Goal: Transaction & Acquisition: Download file/media

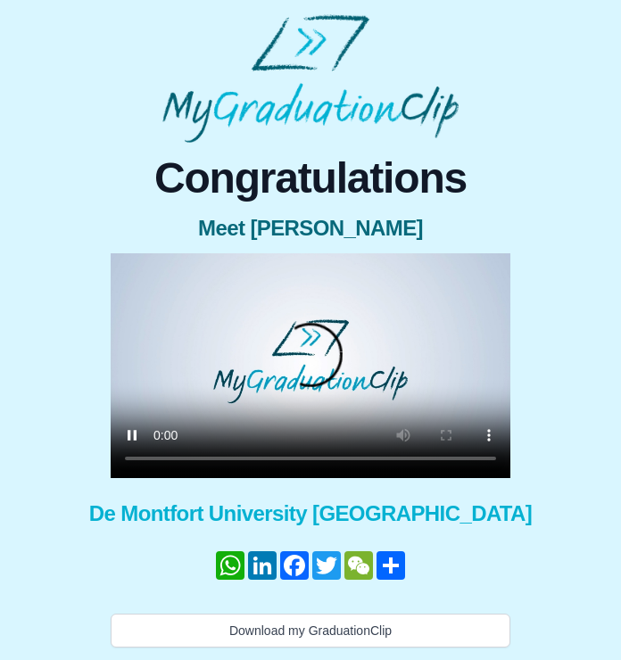
scroll to position [48, 0]
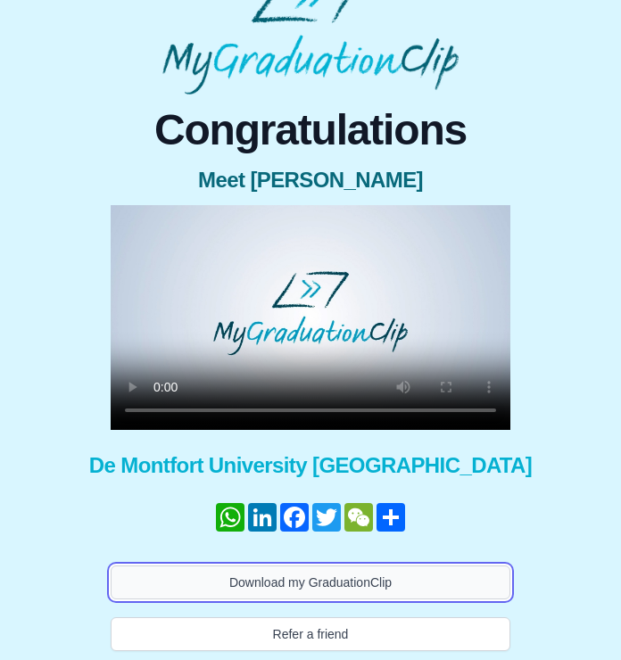
click at [399, 574] on button "Download my GraduationClip" at bounding box center [311, 583] width 400 height 34
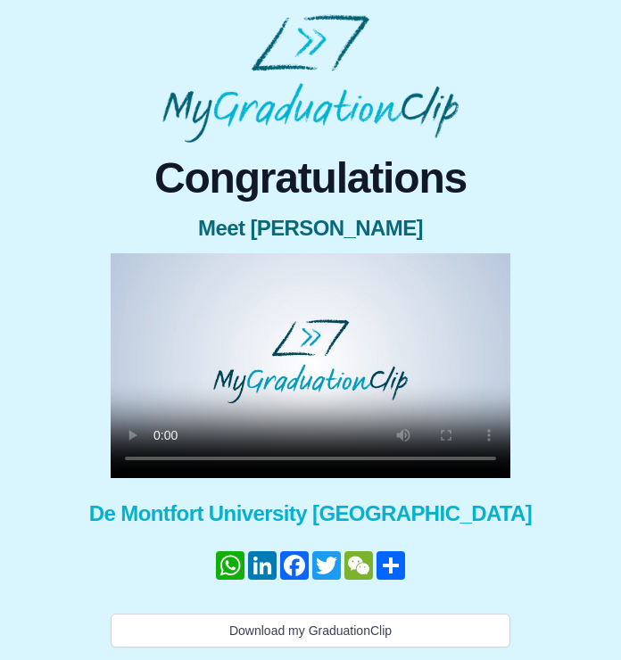
click at [364, 215] on span "Meet [PERSON_NAME]" at bounding box center [310, 228] width 442 height 29
